Goal: Task Accomplishment & Management: Use online tool/utility

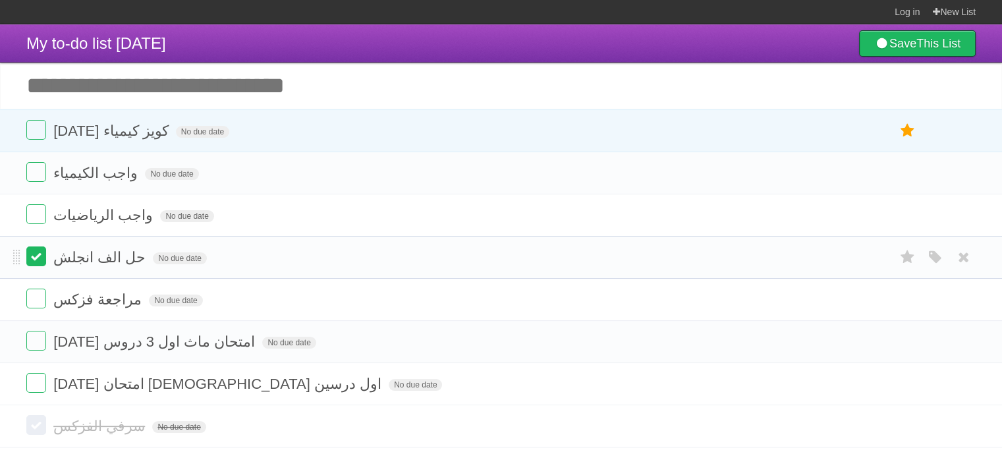
click at [33, 257] on label at bounding box center [36, 256] width 20 height 20
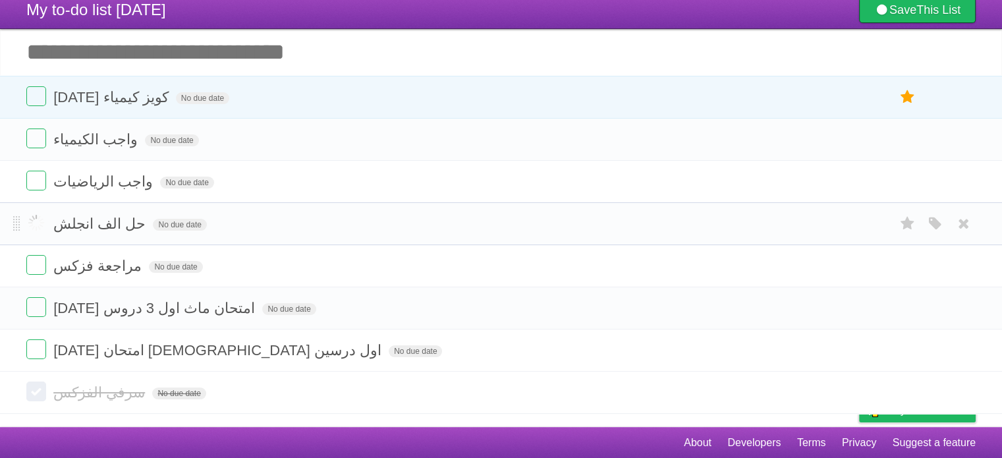
scroll to position [33, 0]
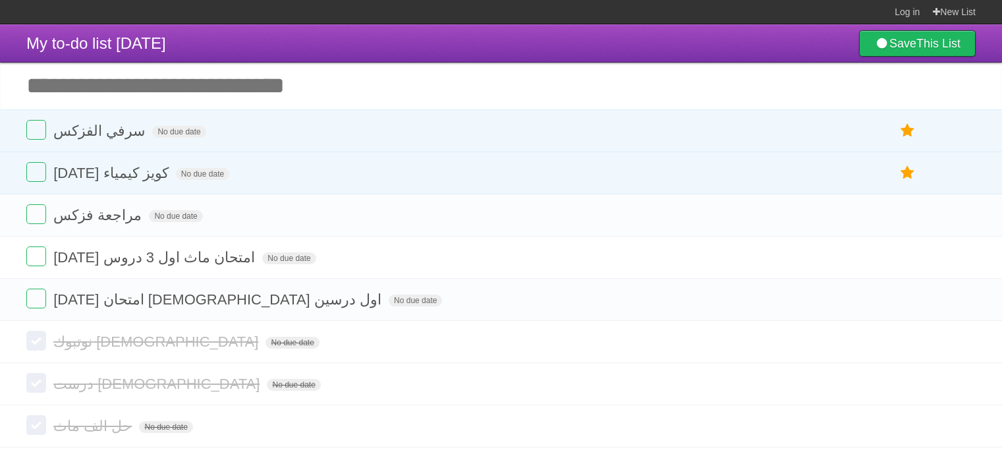
scroll to position [33, 0]
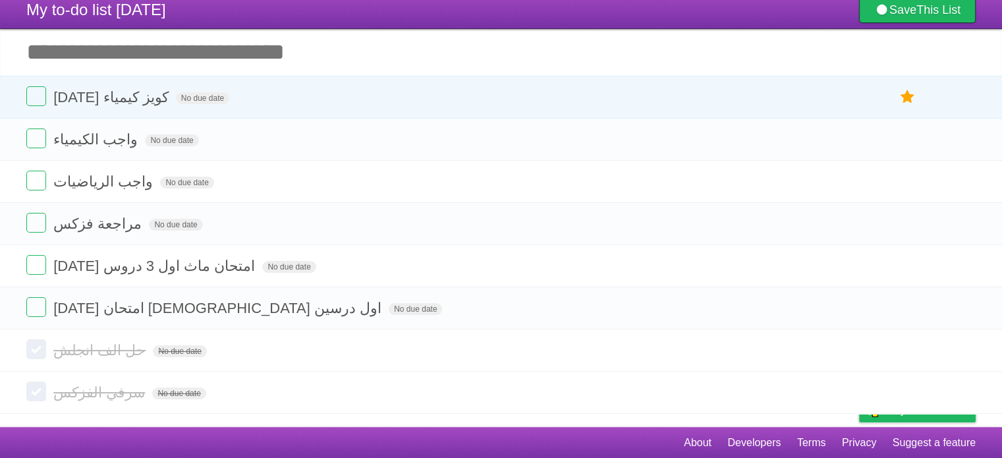
scroll to position [34, 0]
click at [37, 181] on label at bounding box center [36, 181] width 20 height 20
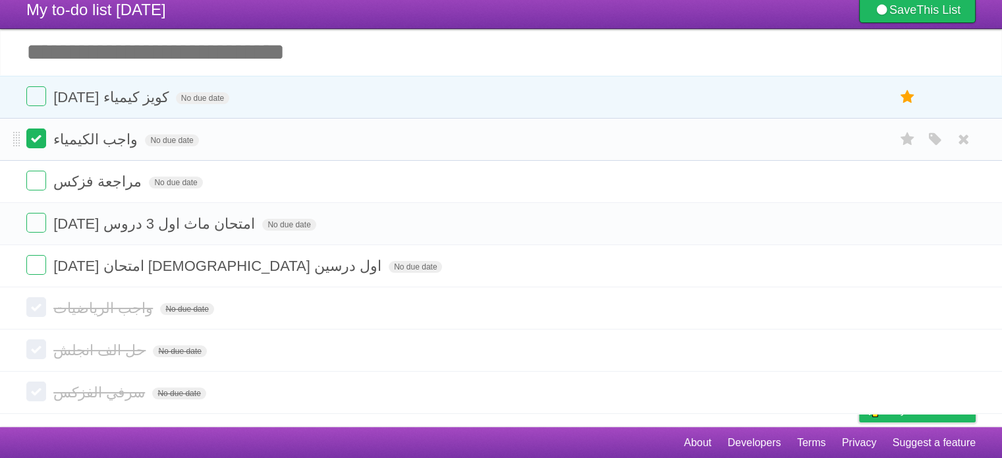
click at [36, 134] on label at bounding box center [36, 139] width 20 height 20
